Goal: Transaction & Acquisition: Purchase product/service

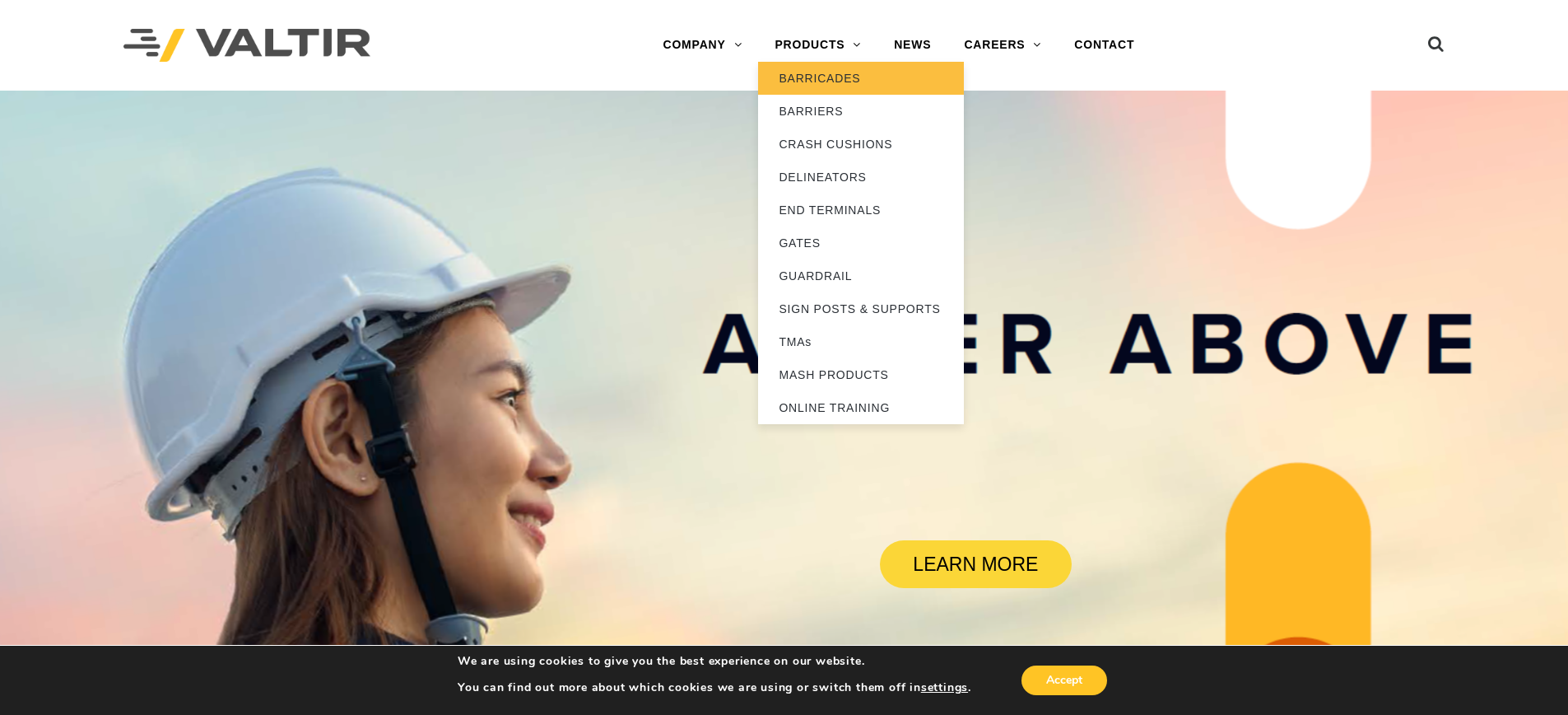
click at [821, 68] on link "BARRICADES" at bounding box center [861, 78] width 206 height 32
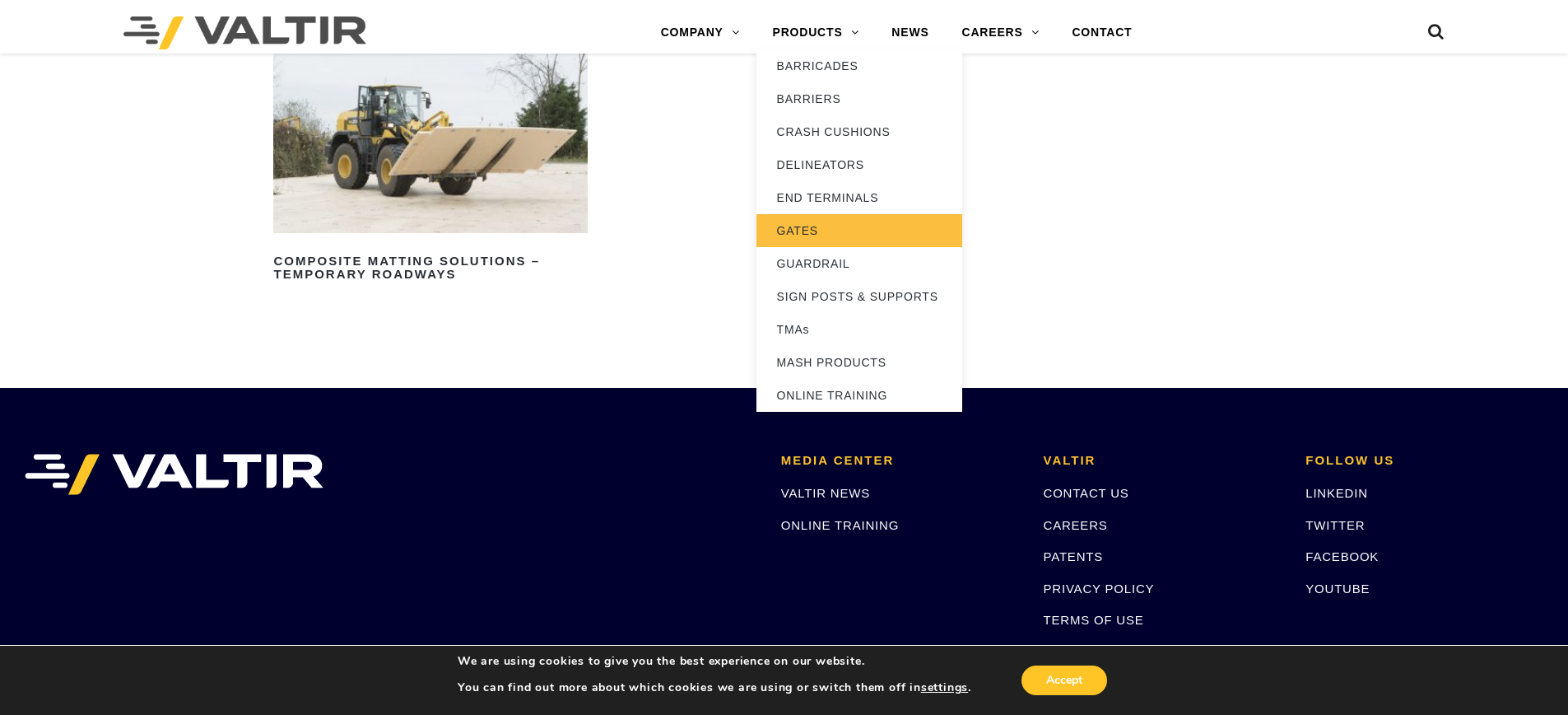
scroll to position [581, 0]
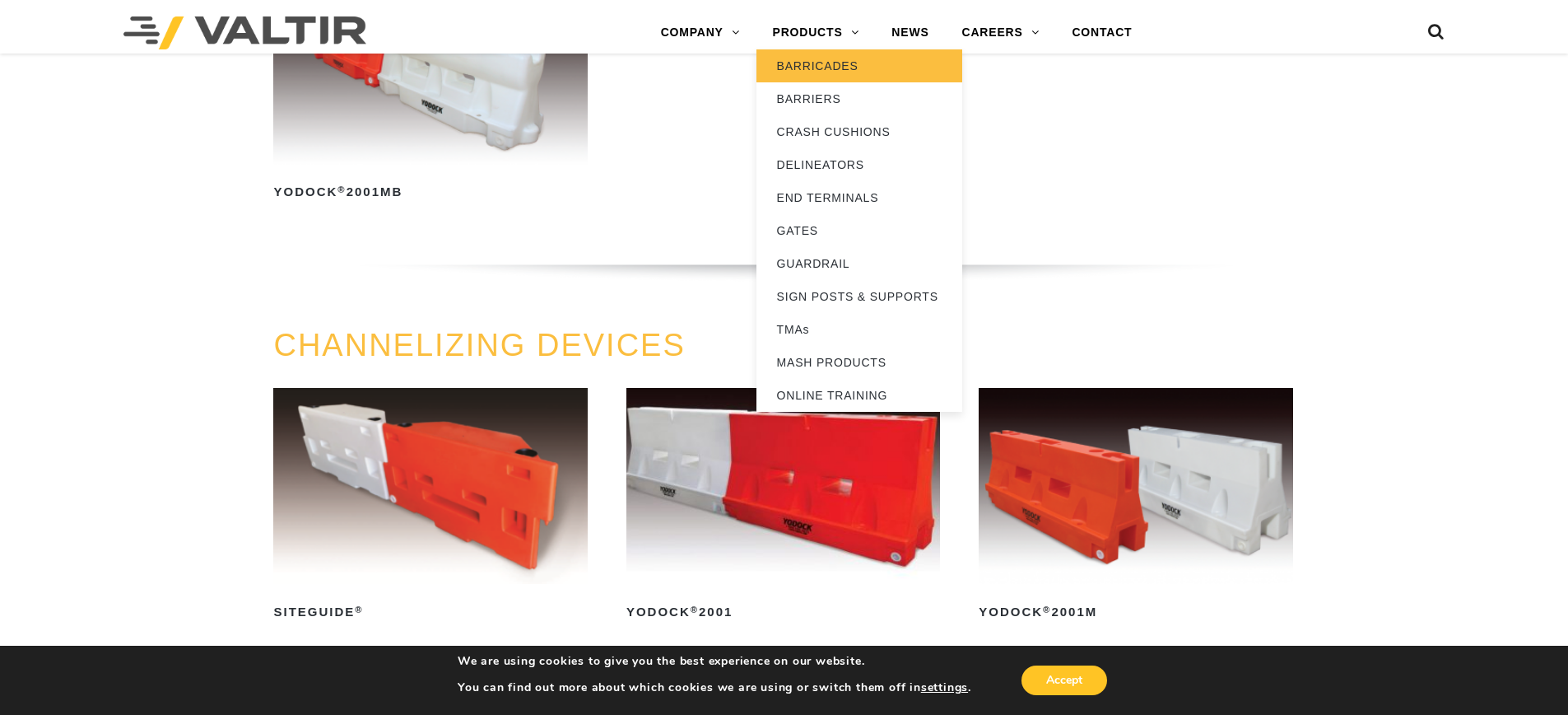
click at [841, 64] on link "BARRICADES" at bounding box center [859, 65] width 206 height 32
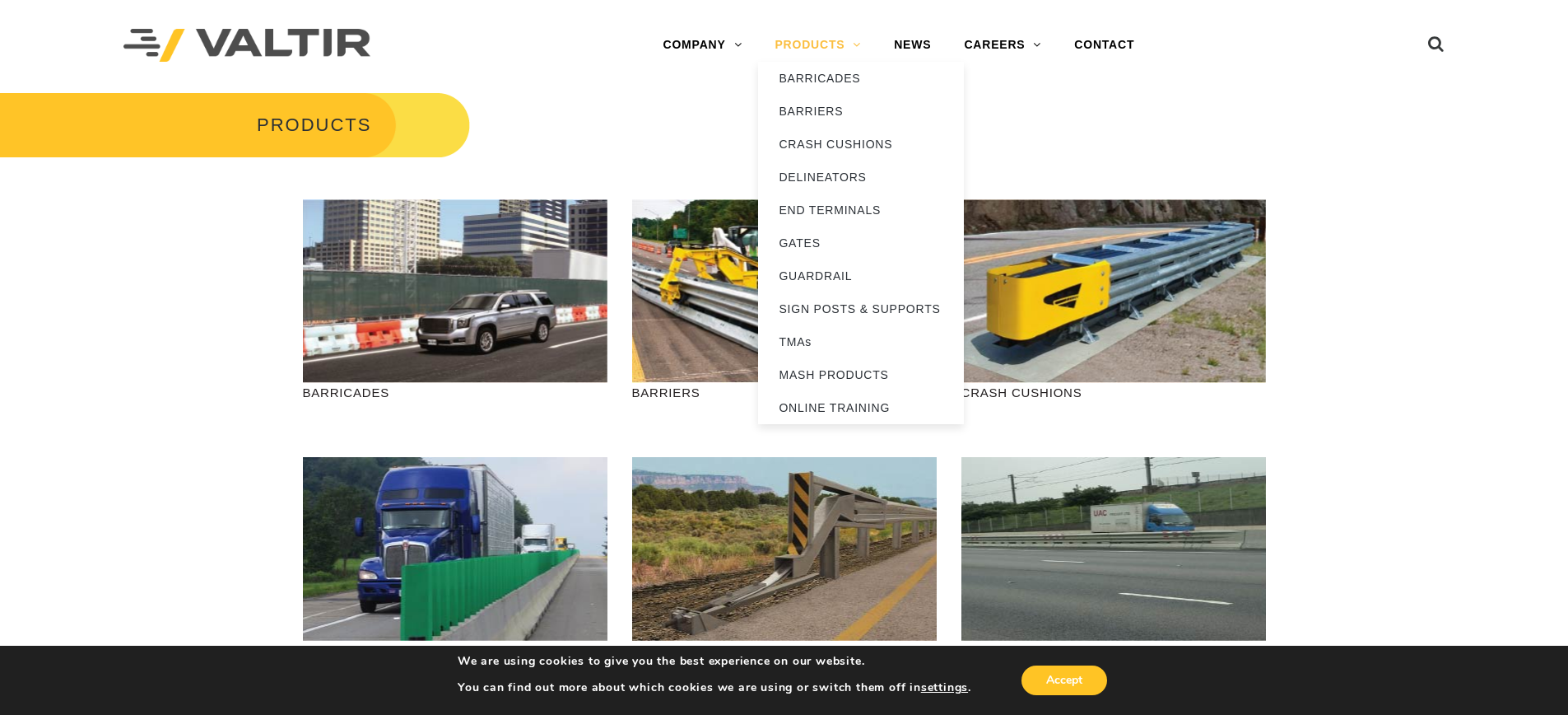
click at [840, 50] on link "PRODUCTS" at bounding box center [817, 44] width 119 height 32
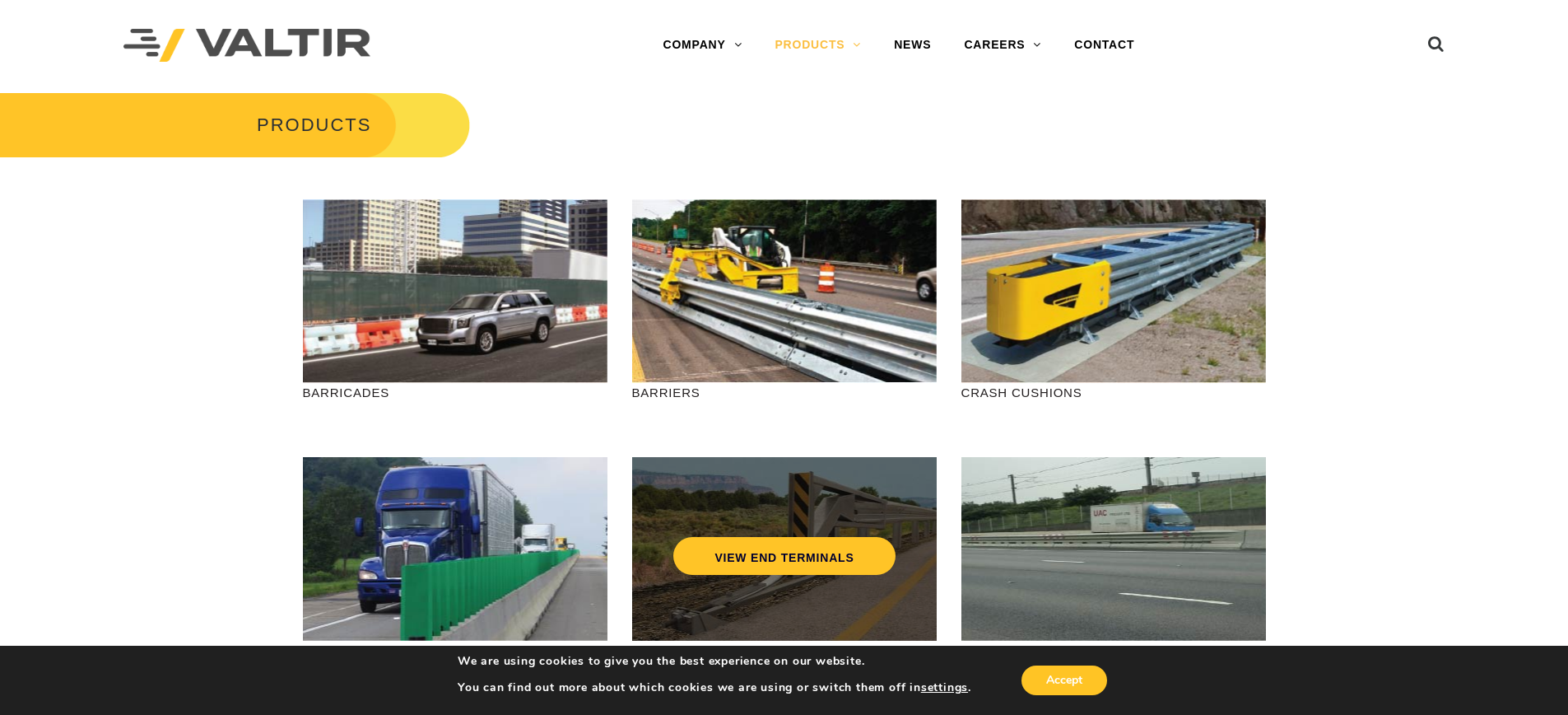
click at [770, 591] on div "VIEW END TERMINALS" at bounding box center [784, 549] width 304 height 183
click at [770, 567] on link "VIEW END TERMINALS" at bounding box center [784, 555] width 222 height 37
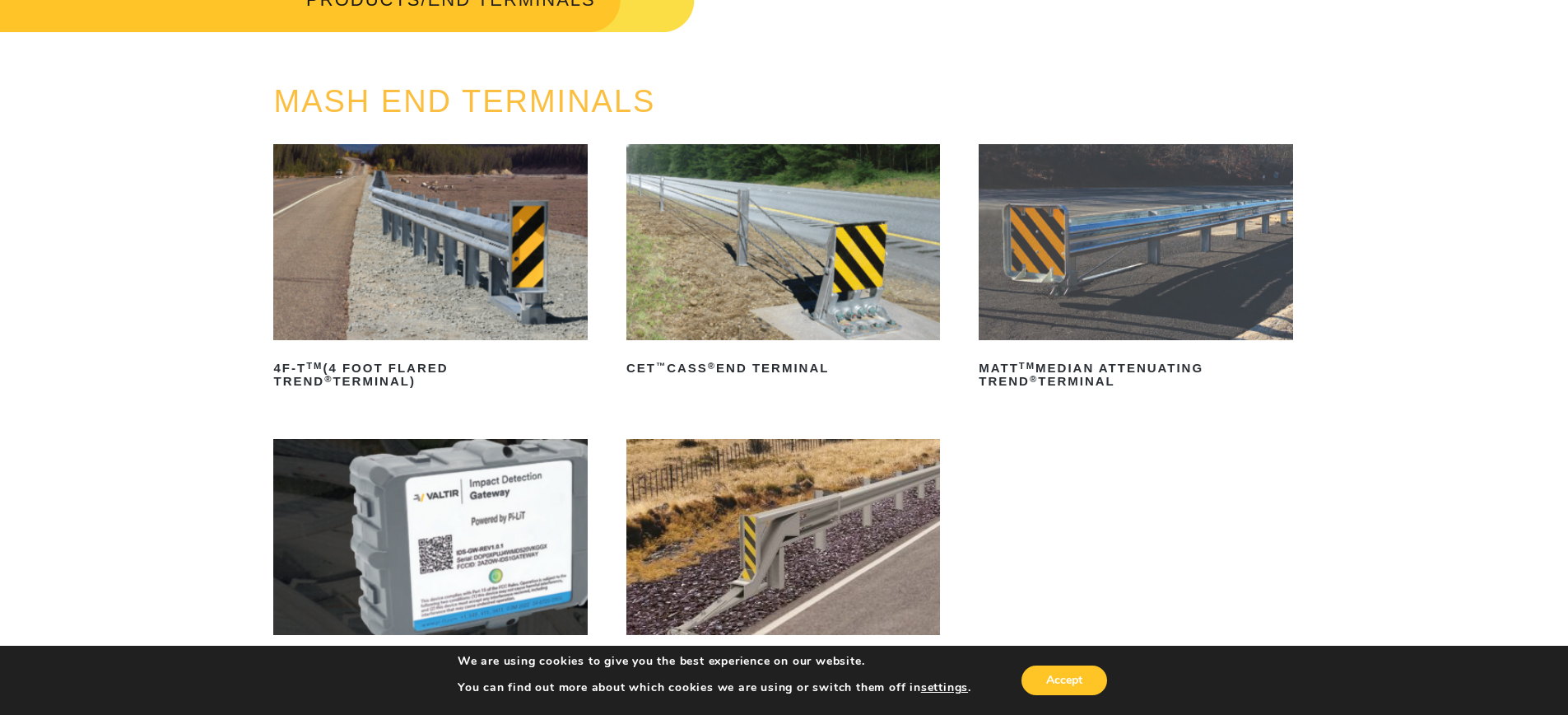
scroll to position [253, 0]
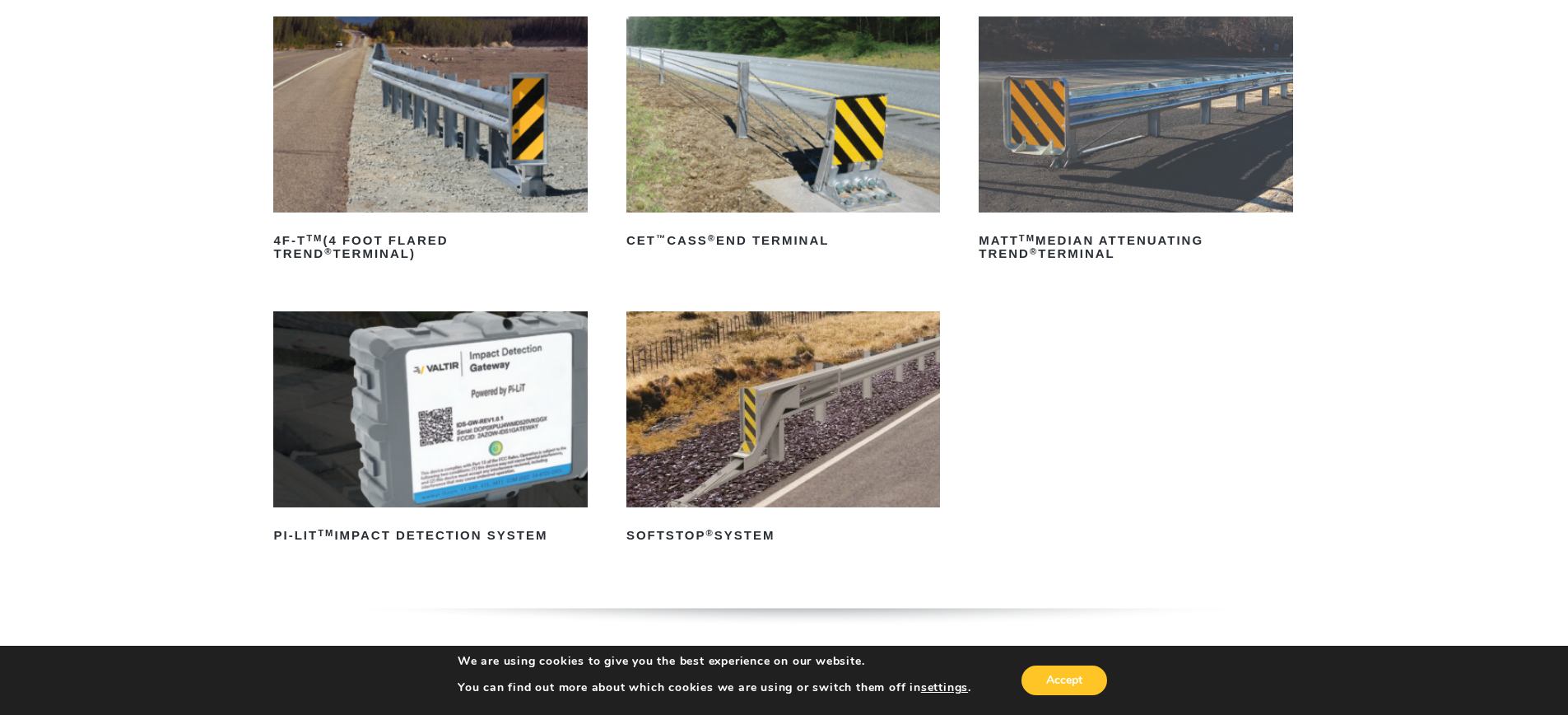
click at [779, 412] on img at bounding box center [783, 409] width 313 height 196
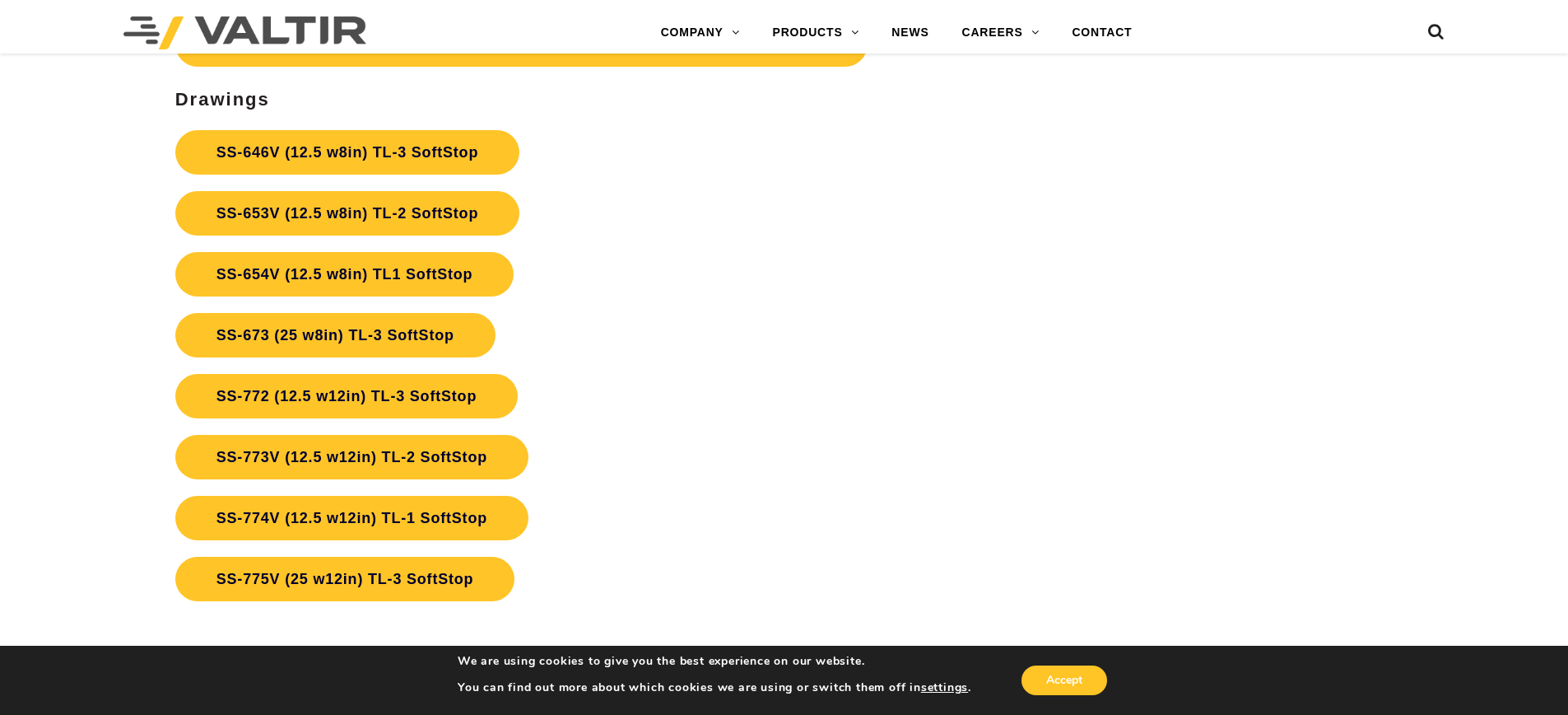
scroll to position [7218, 0]
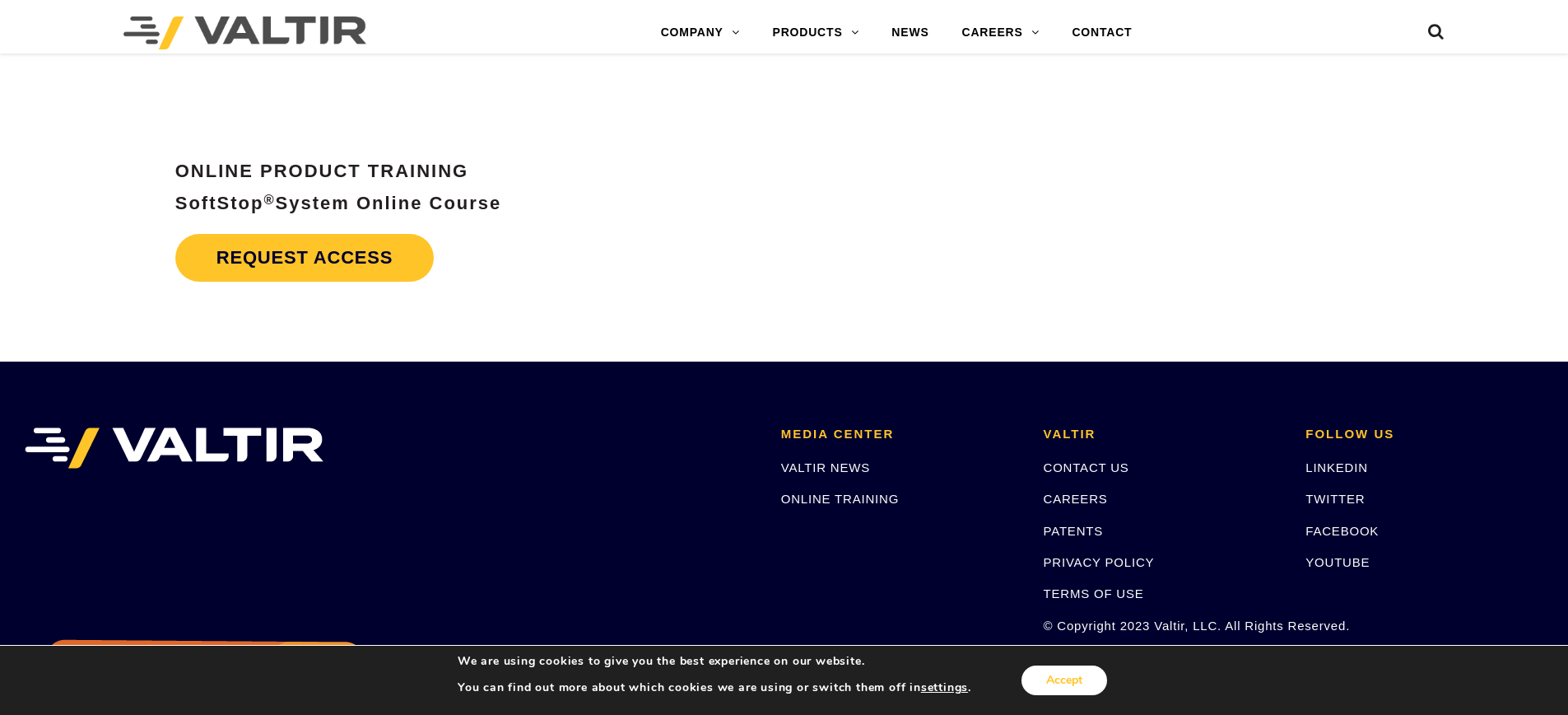
click at [1085, 686] on button "Accept" at bounding box center [1064, 680] width 86 height 30
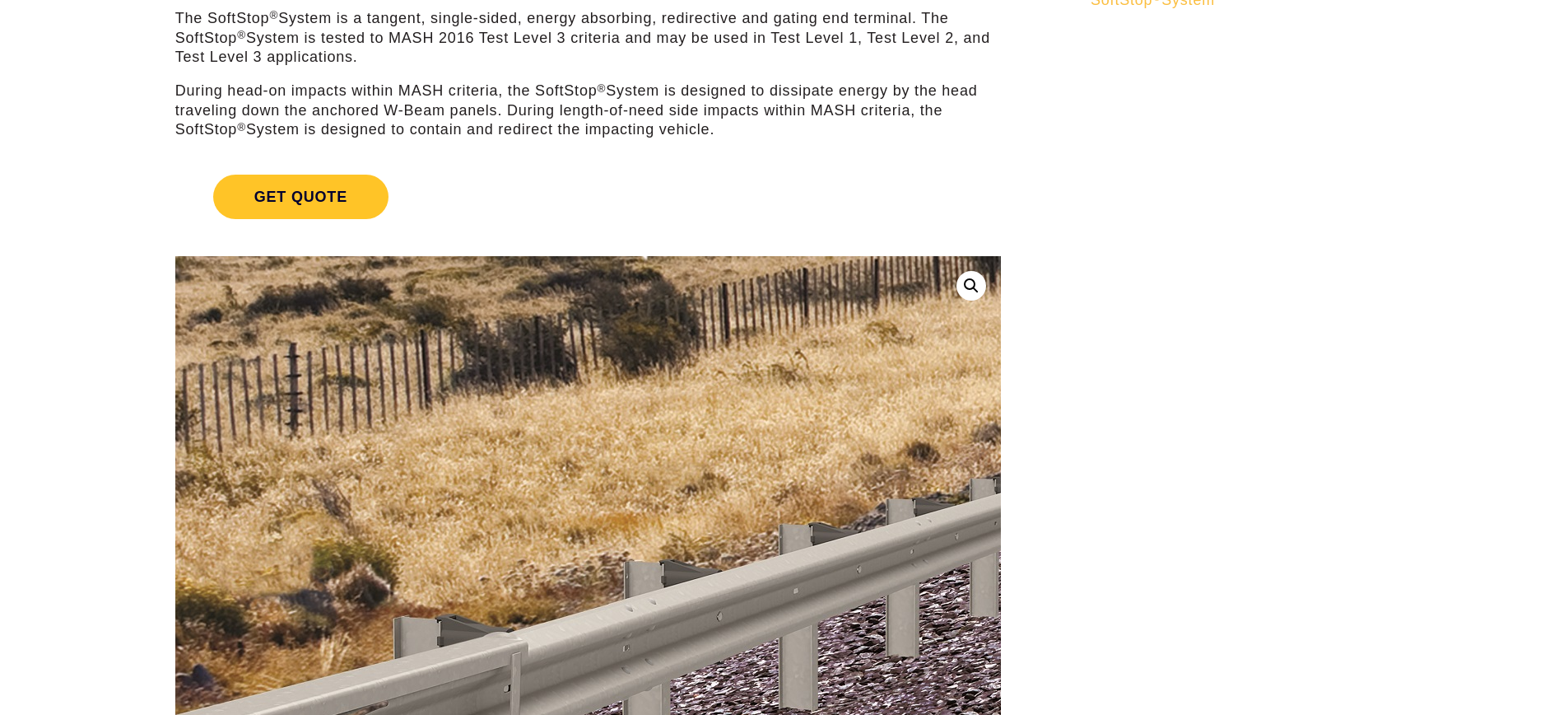
scroll to position [0, 0]
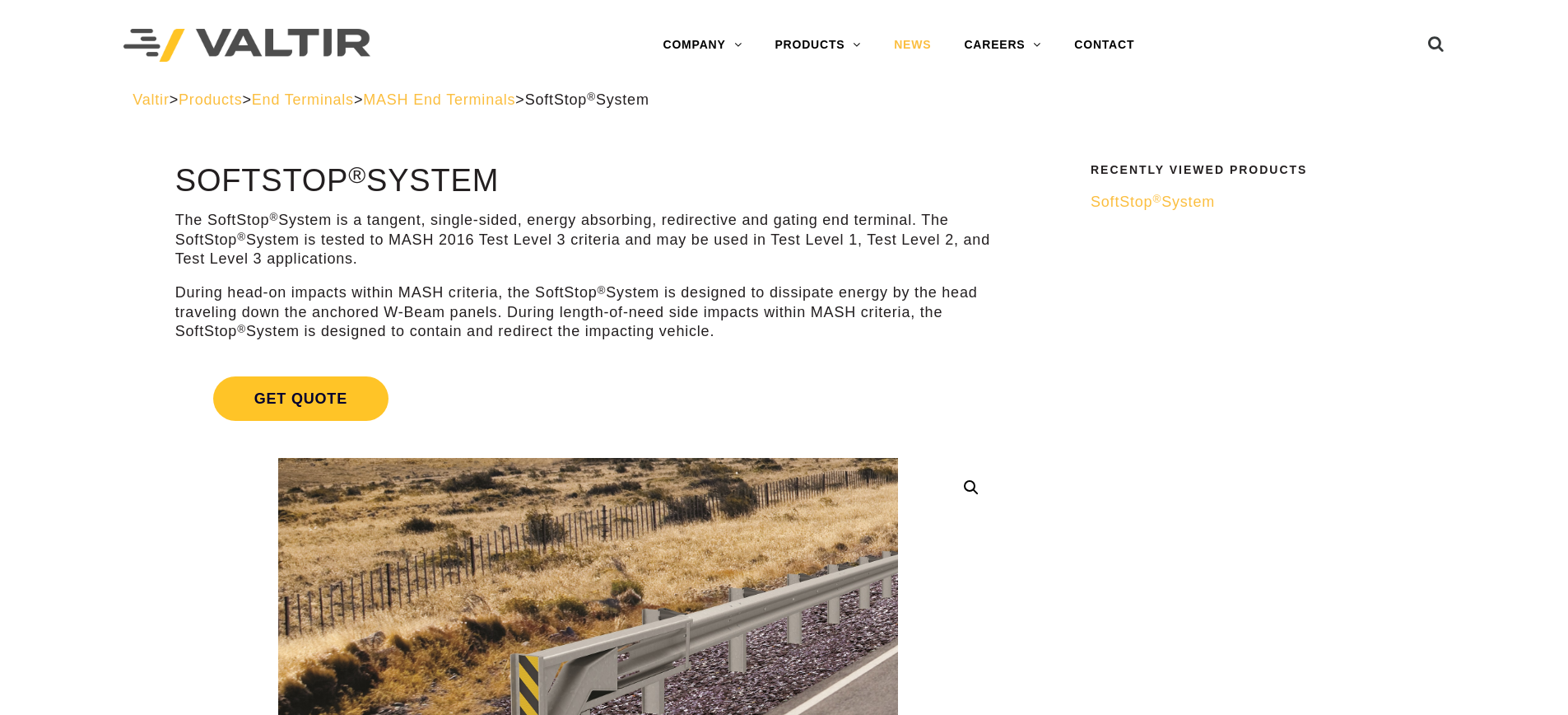
click at [909, 50] on link "NEWS" at bounding box center [912, 44] width 70 height 32
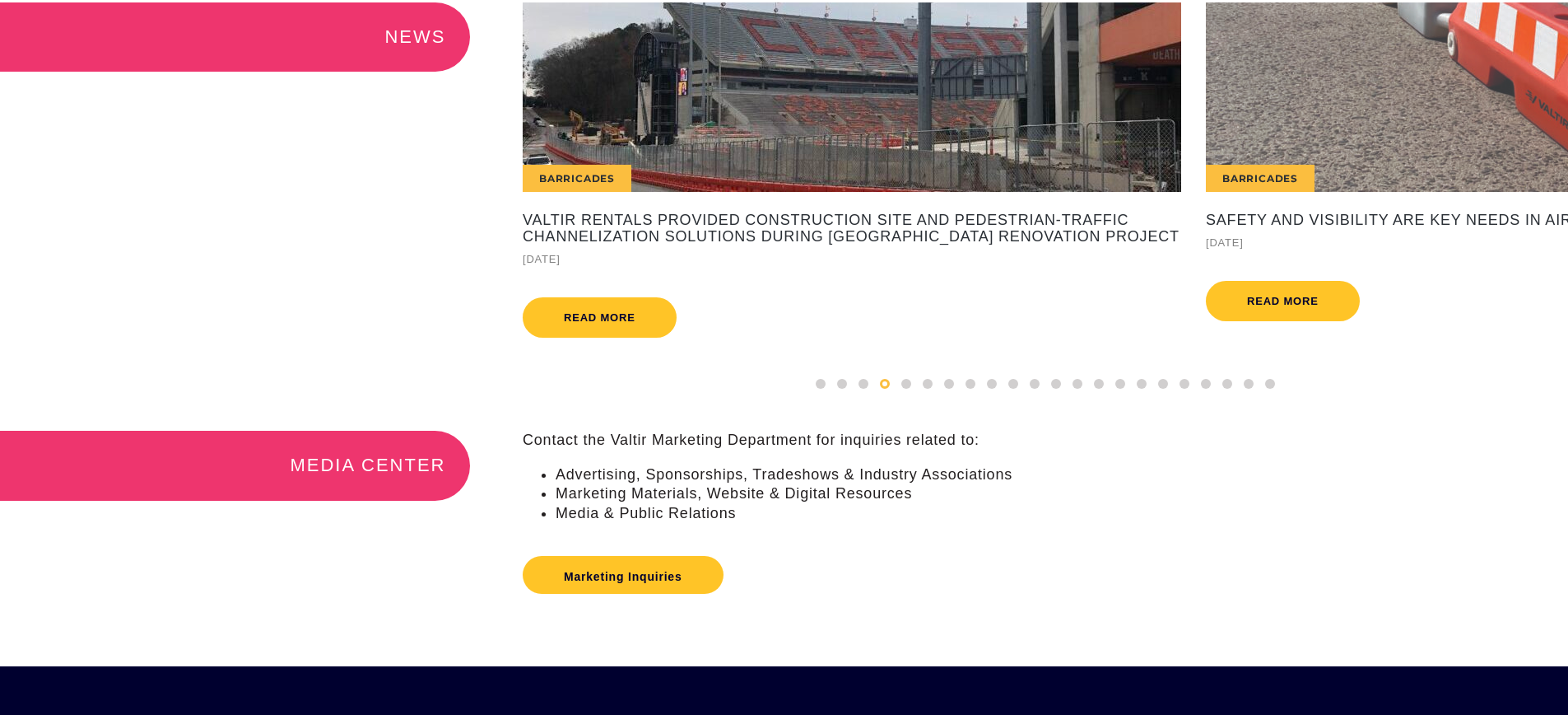
scroll to position [545, 0]
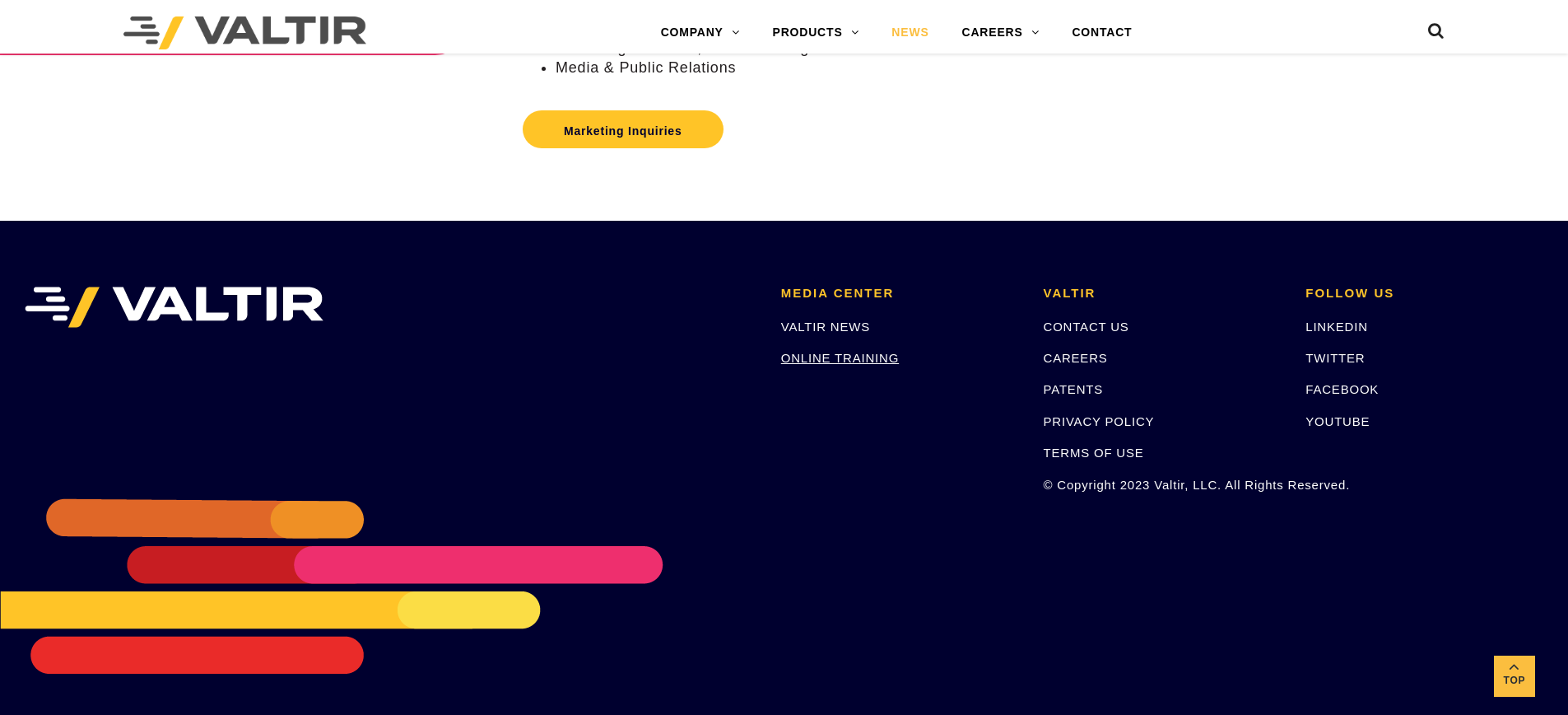
click at [868, 356] on link "ONLINE TRAINING" at bounding box center [840, 358] width 118 height 14
click at [1128, 332] on link "CONTACT US" at bounding box center [1086, 326] width 86 height 14
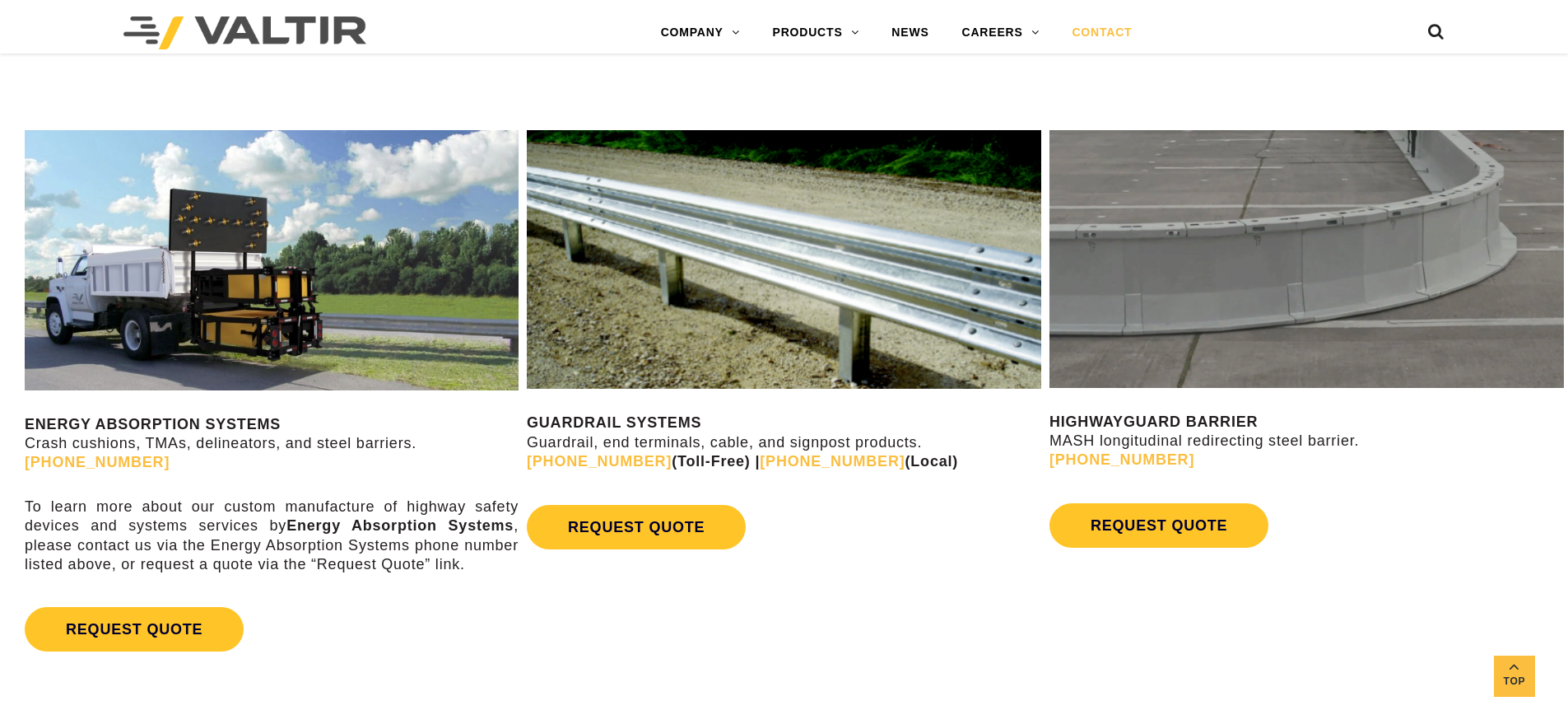
scroll to position [886, 0]
